Goal: Navigation & Orientation: Find specific page/section

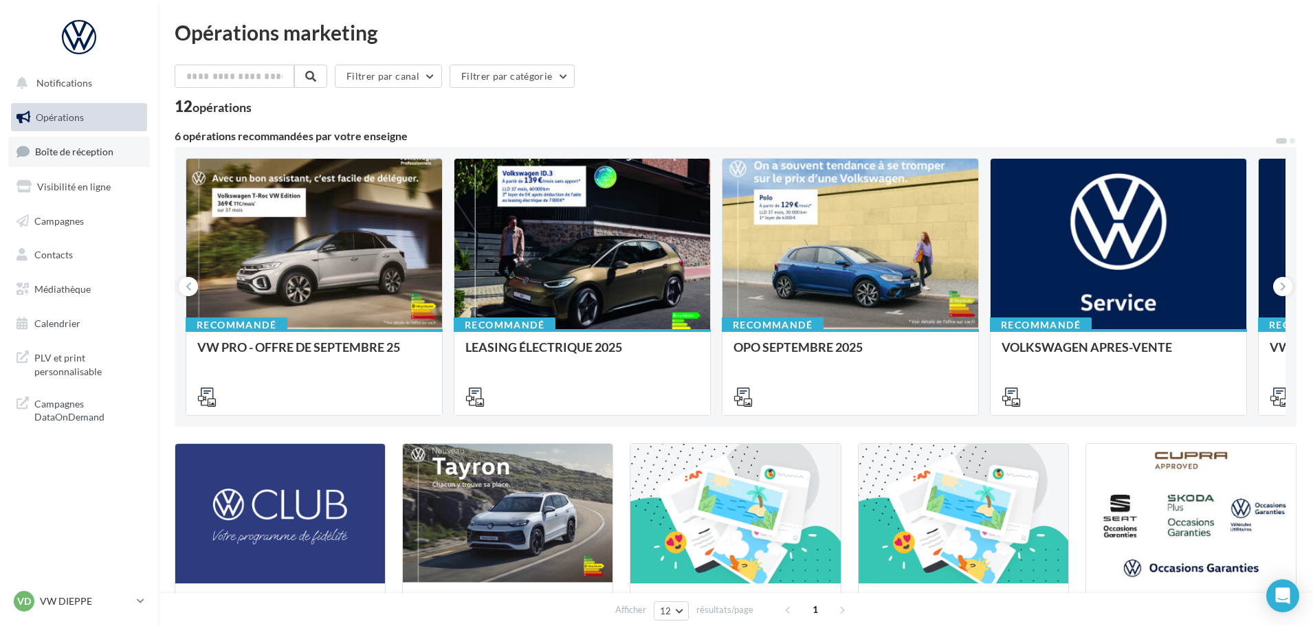
click at [80, 152] on span "Boîte de réception" at bounding box center [74, 152] width 78 height 12
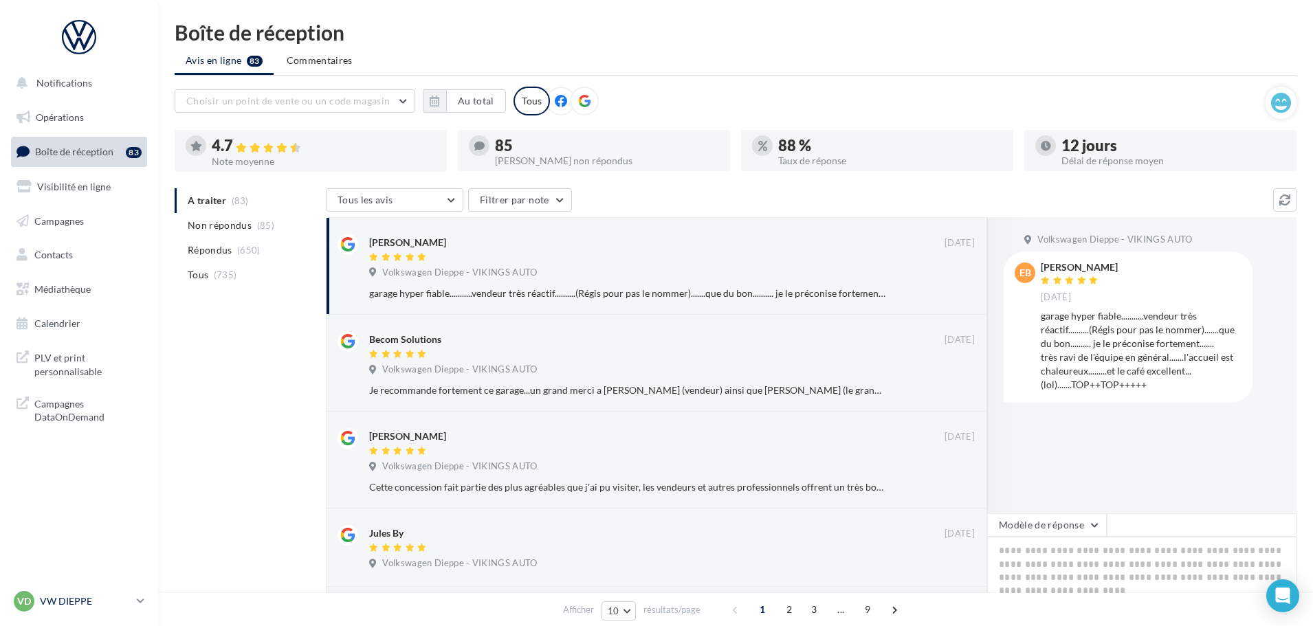
click at [72, 595] on p "VW DIEPPE" at bounding box center [85, 602] width 91 height 14
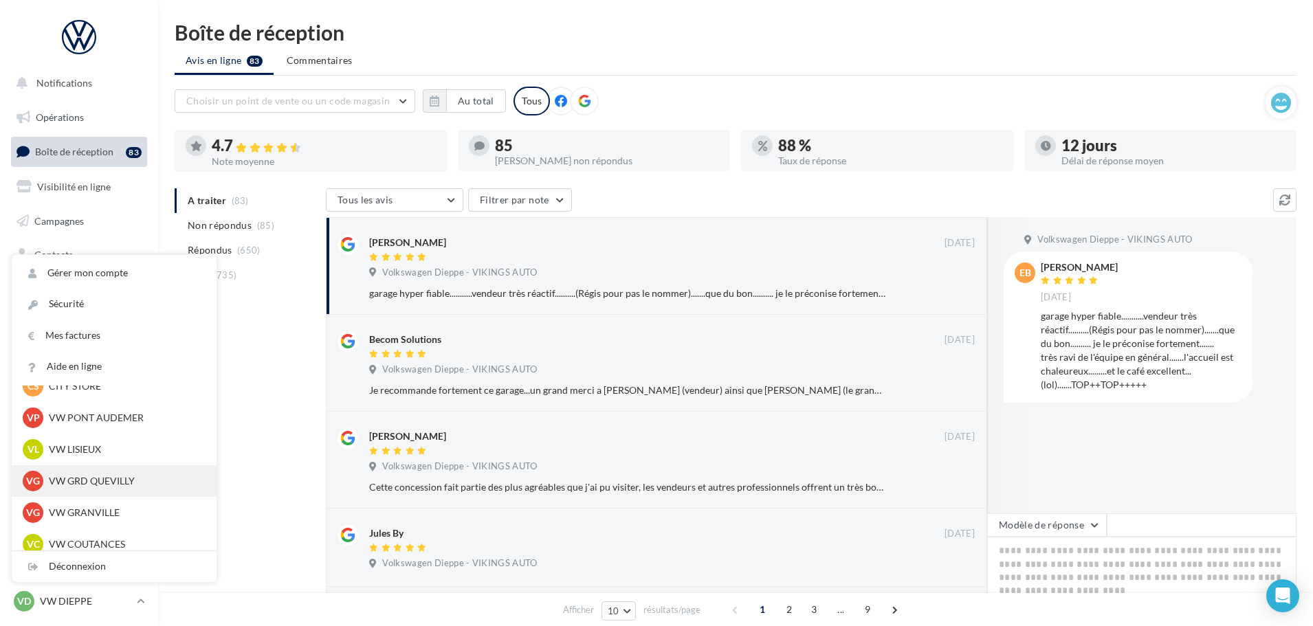
scroll to position [344, 0]
click at [87, 478] on p "VW COUTANCES" at bounding box center [124, 476] width 151 height 14
